Goal: Transaction & Acquisition: Purchase product/service

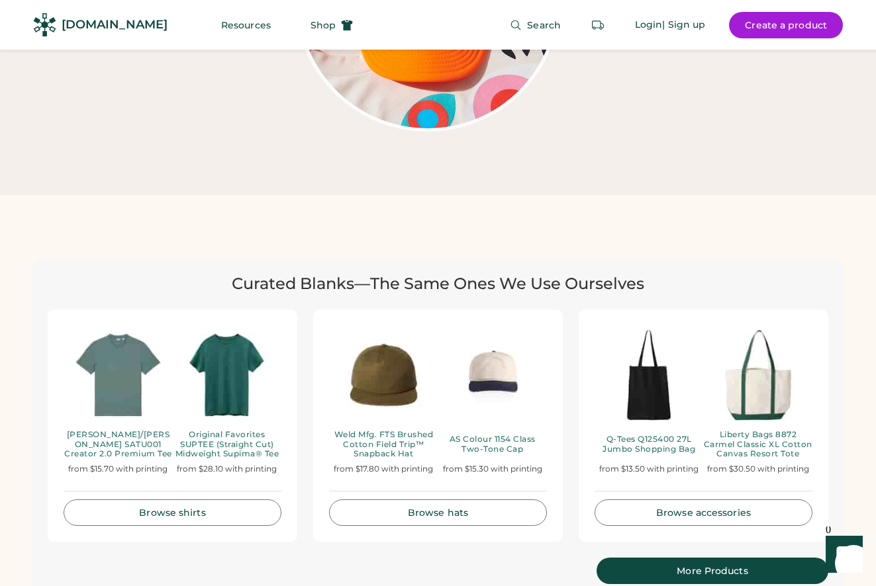
scroll to position [2912, 0]
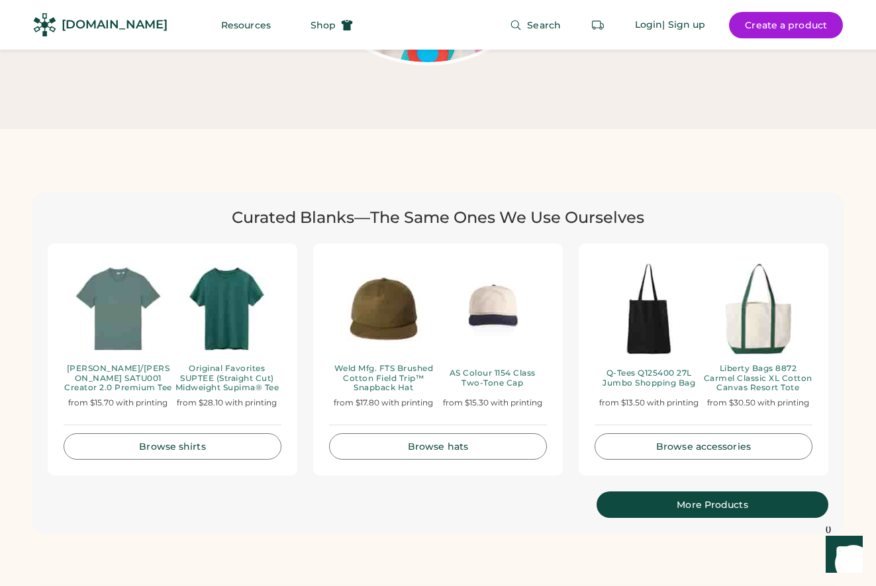
click at [701, 492] on link "More Products" at bounding box center [712, 505] width 232 height 26
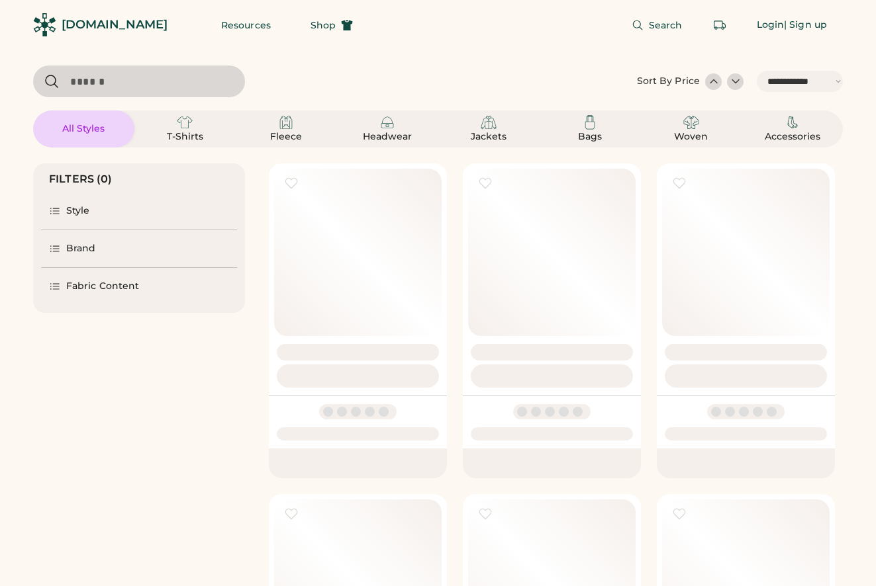
select select "*****"
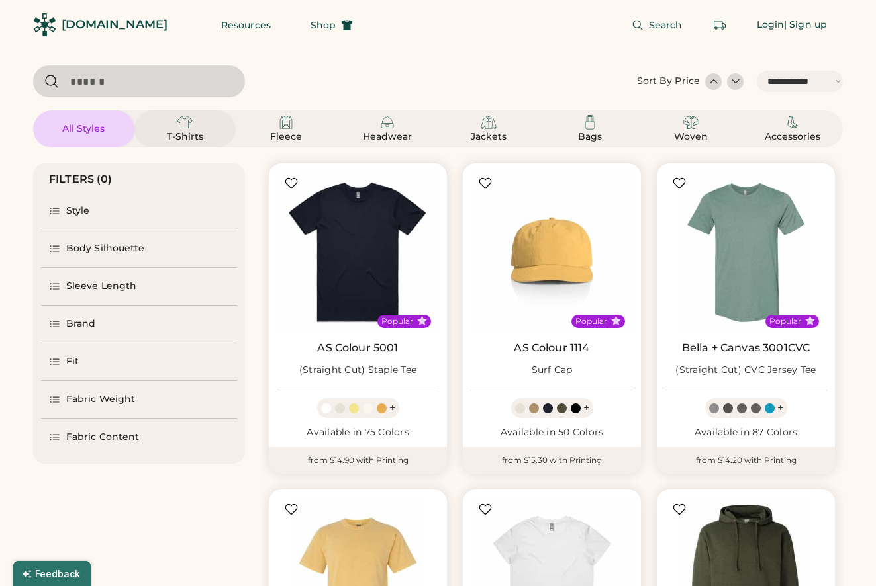
click at [197, 121] on div "T-Shirts" at bounding box center [184, 128] width 69 height 29
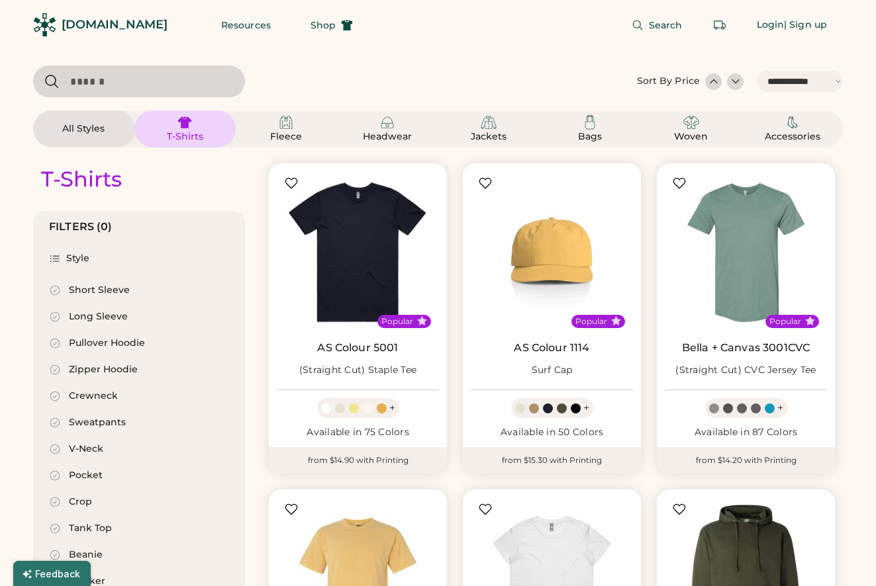
select select "*"
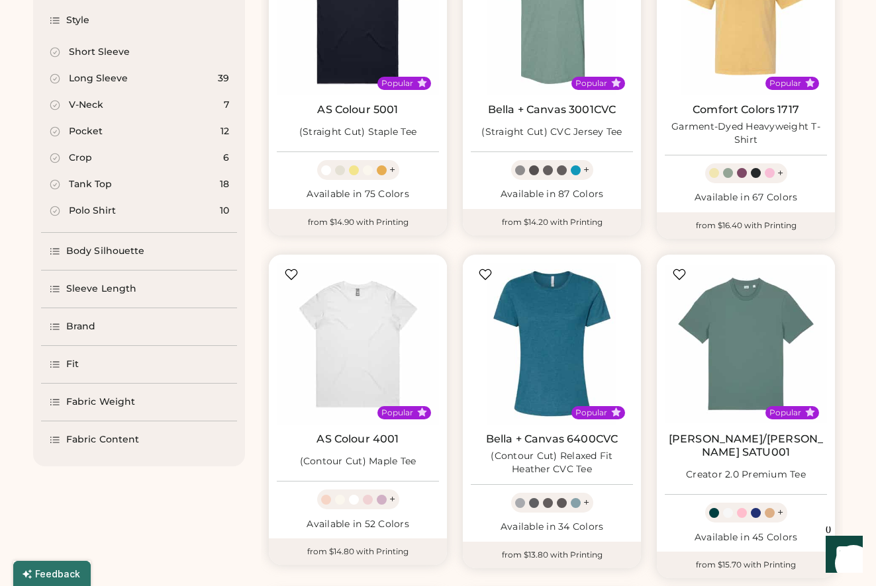
scroll to position [259, 0]
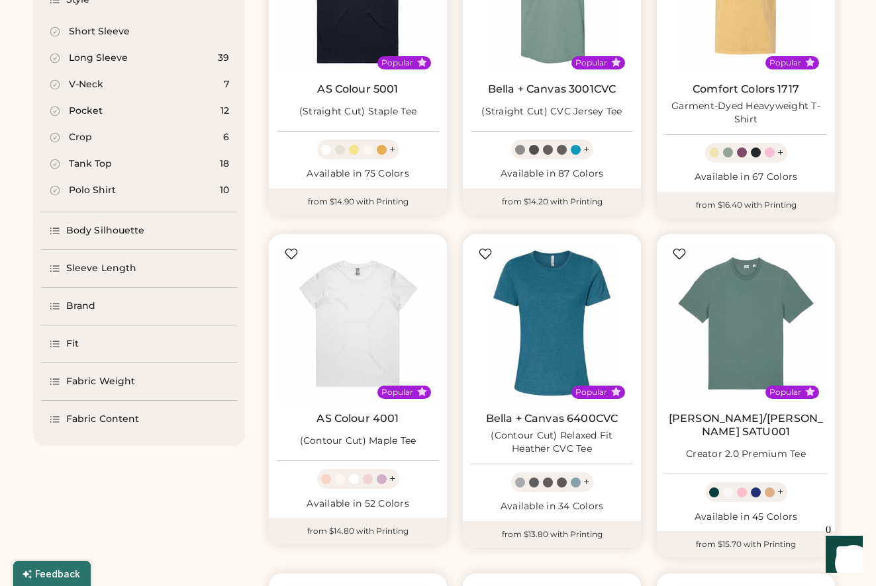
select select "*****"
select select "*"
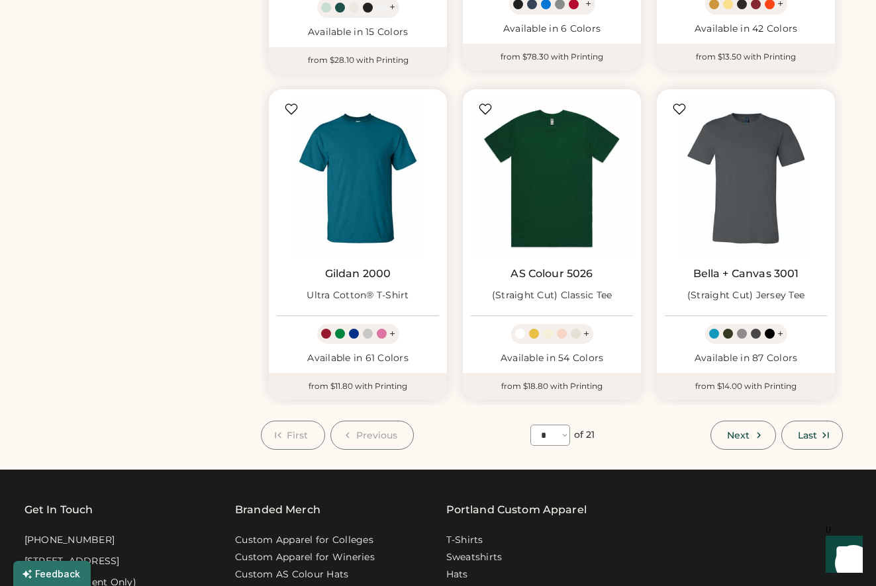
scroll to position [1125, 0]
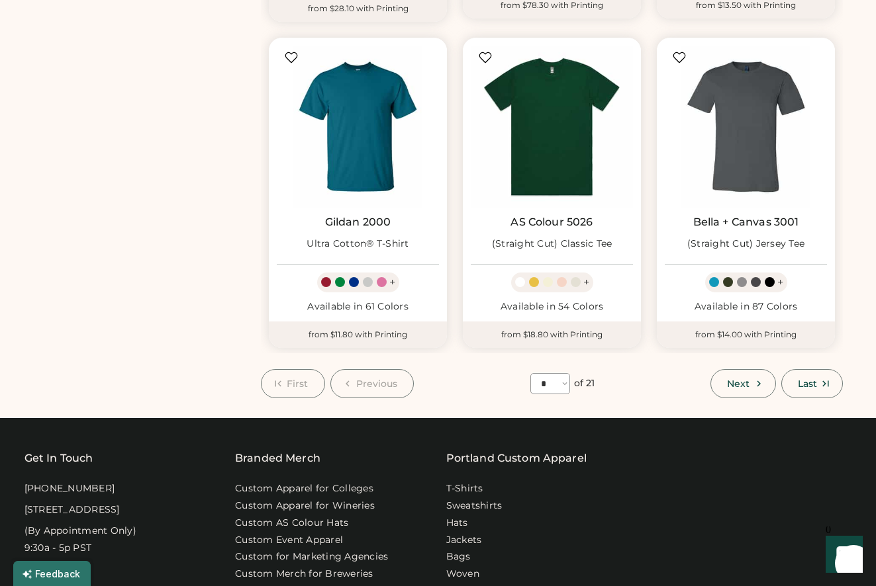
click at [770, 383] on button "Next" at bounding box center [742, 383] width 65 height 29
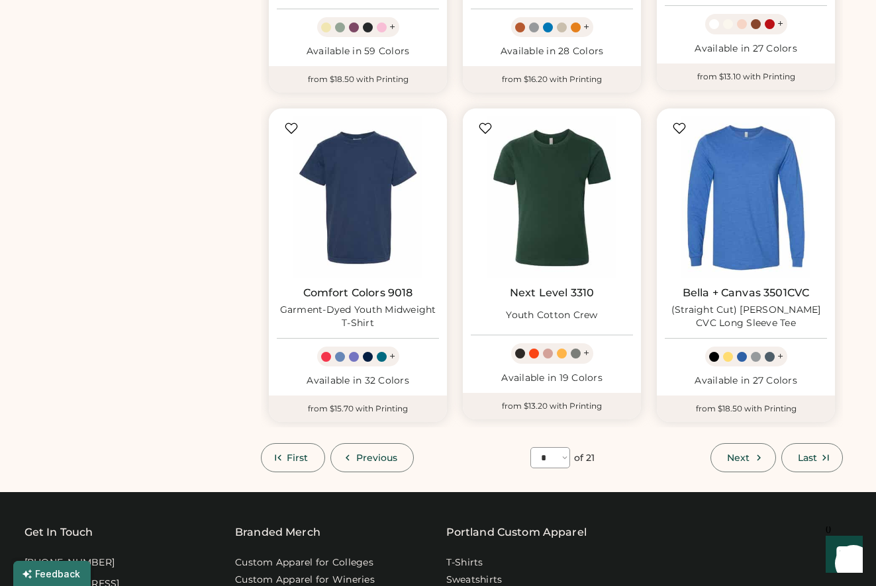
scroll to position [1116, 0]
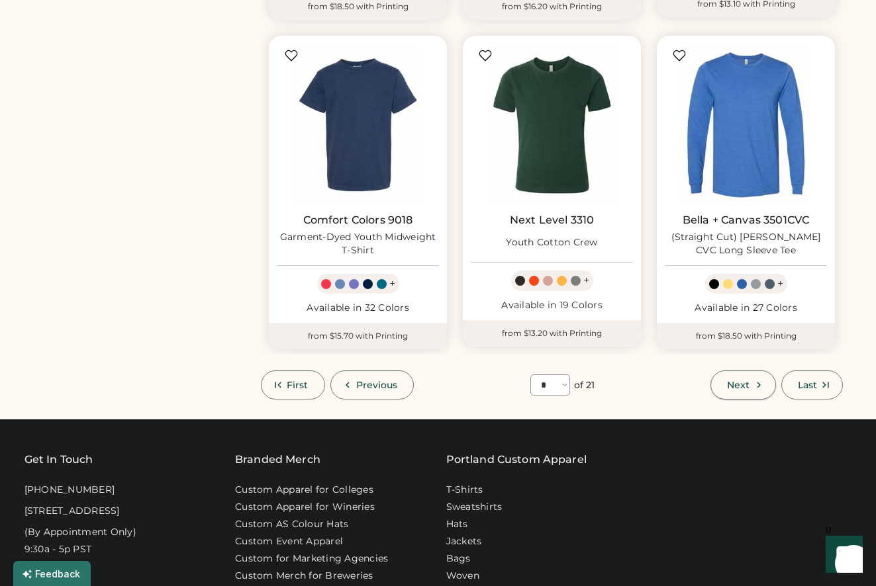
click at [732, 377] on button "Next" at bounding box center [742, 385] width 65 height 29
select select "*"
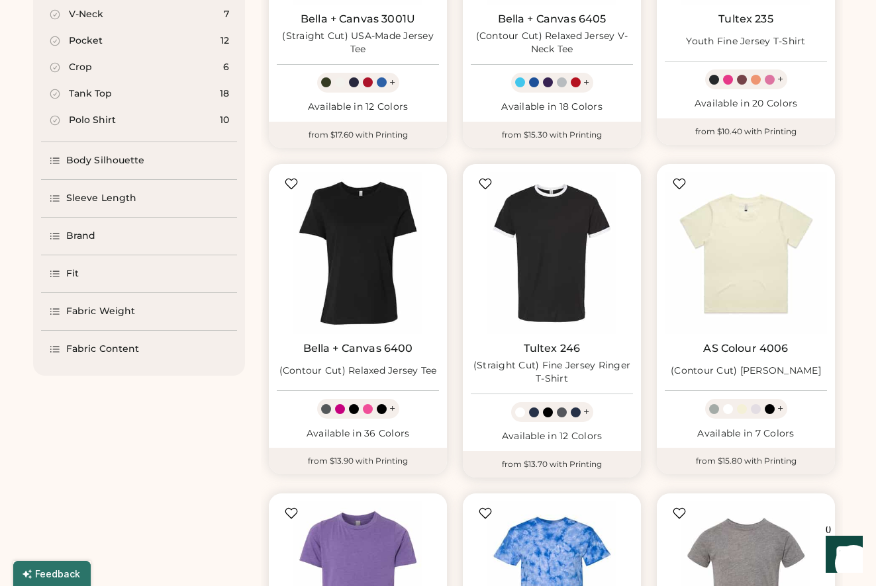
scroll to position [322, 0]
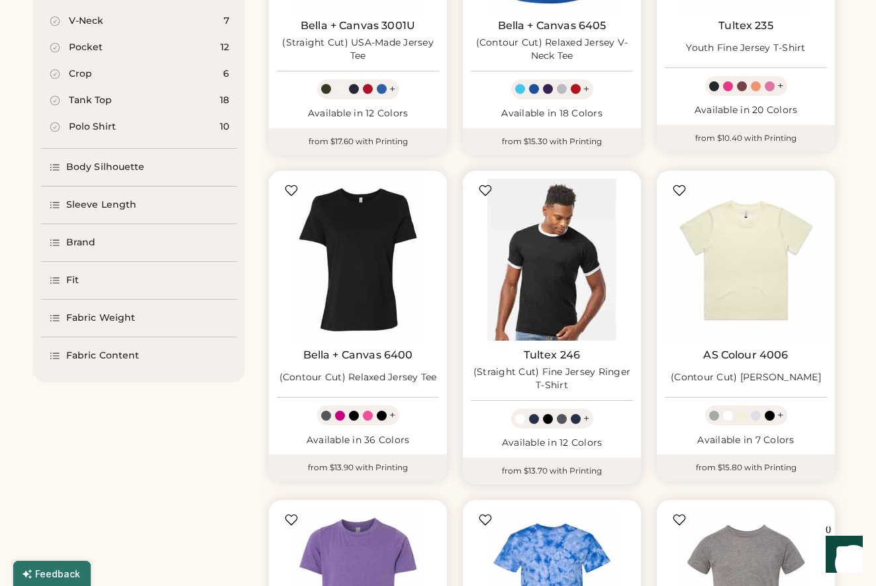
click at [532, 281] on img at bounding box center [552, 260] width 162 height 162
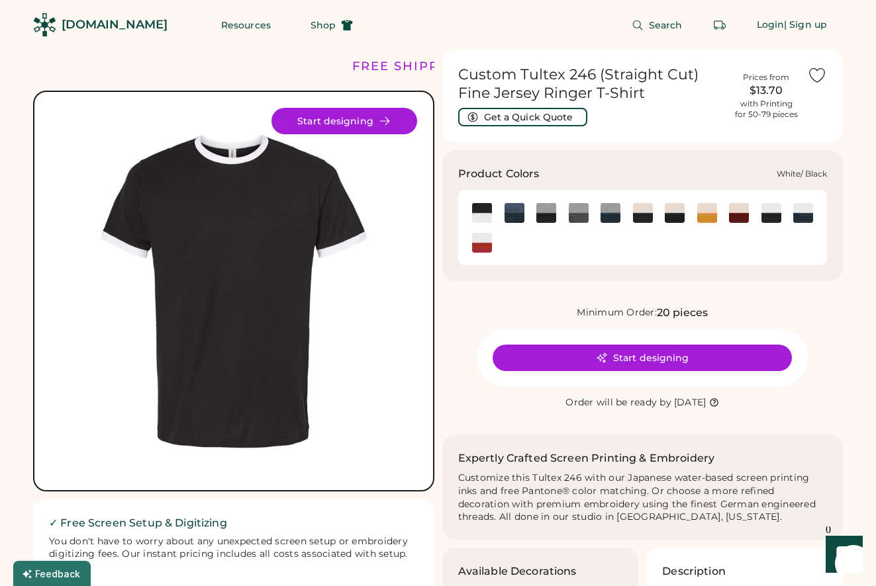
click at [771, 208] on img at bounding box center [771, 213] width 20 height 20
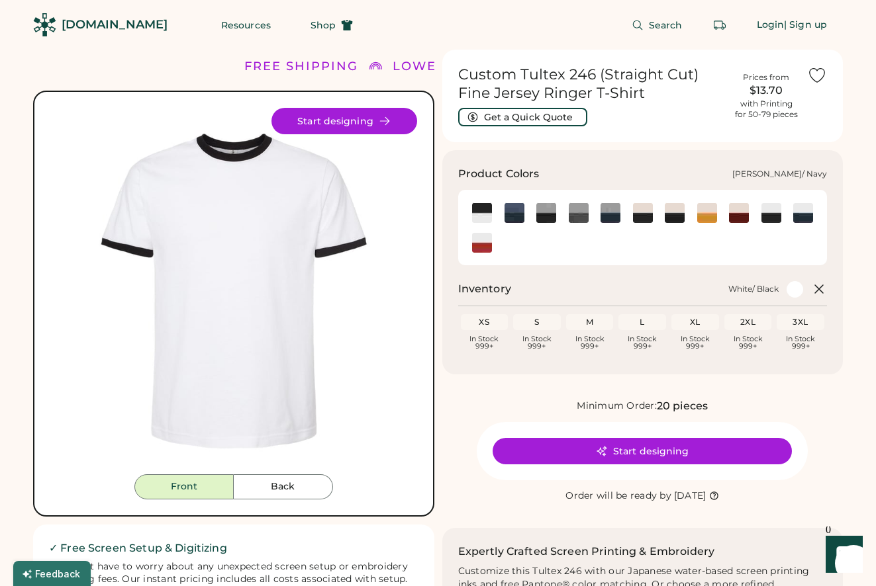
click at [615, 209] on img at bounding box center [610, 213] width 20 height 20
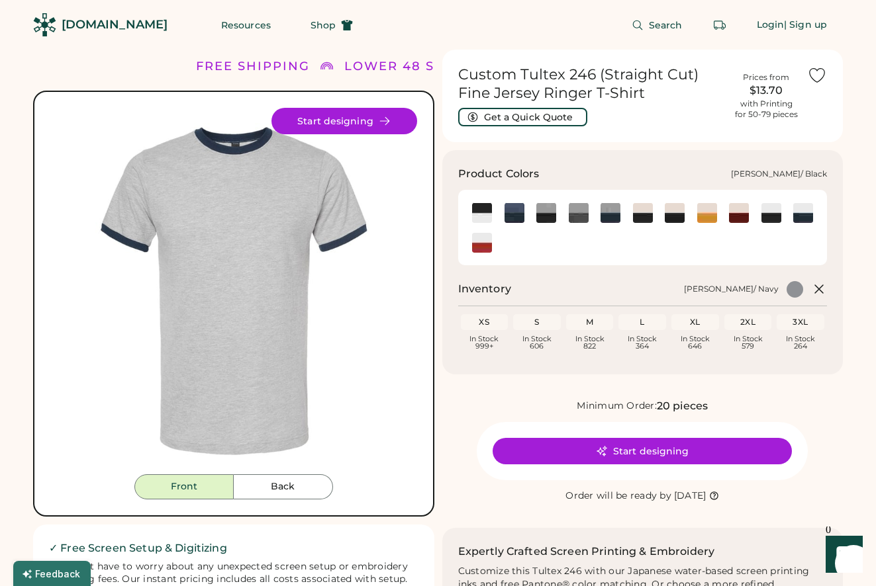
click at [539, 214] on img at bounding box center [546, 213] width 20 height 20
